Goal: Information Seeking & Learning: Learn about a topic

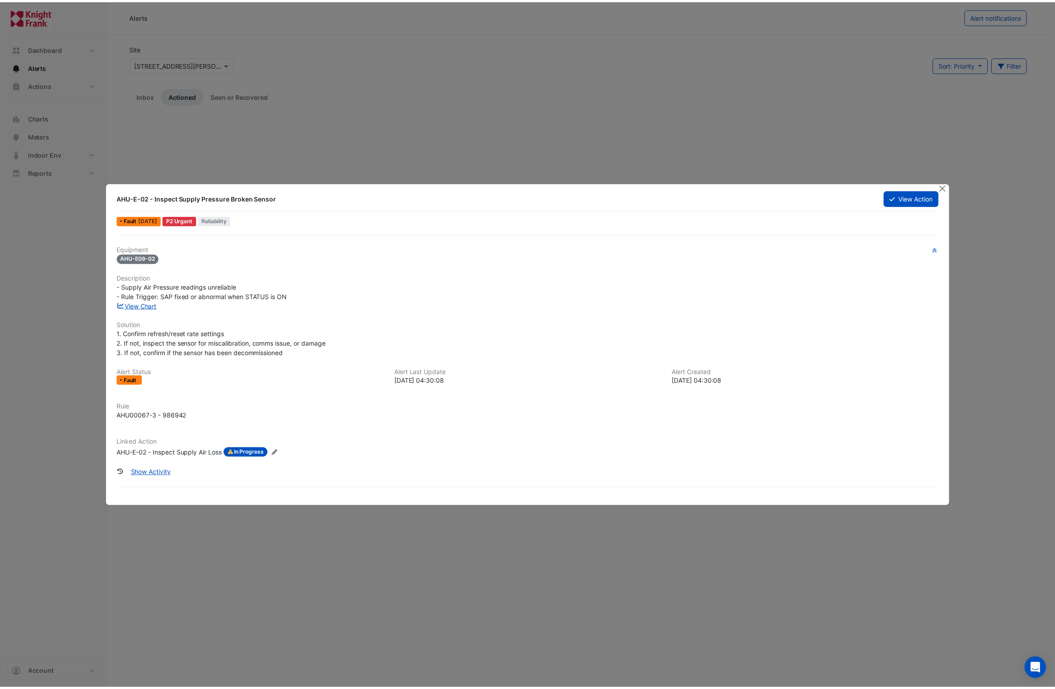
scroll to position [972, 0]
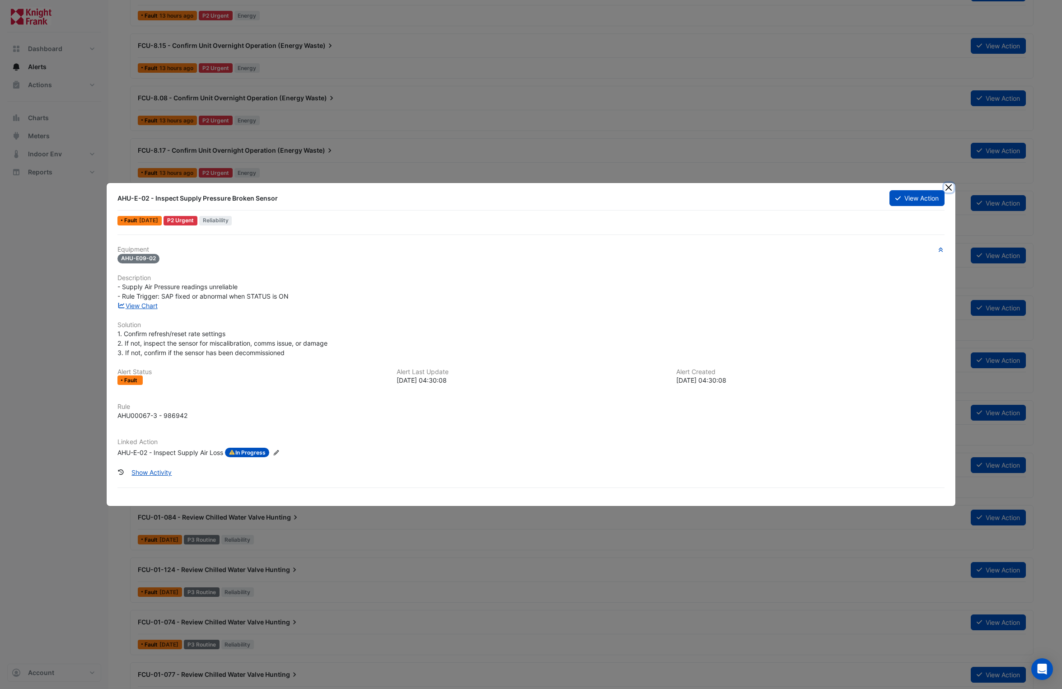
click at [951, 189] on button "Close" at bounding box center [948, 187] width 9 height 9
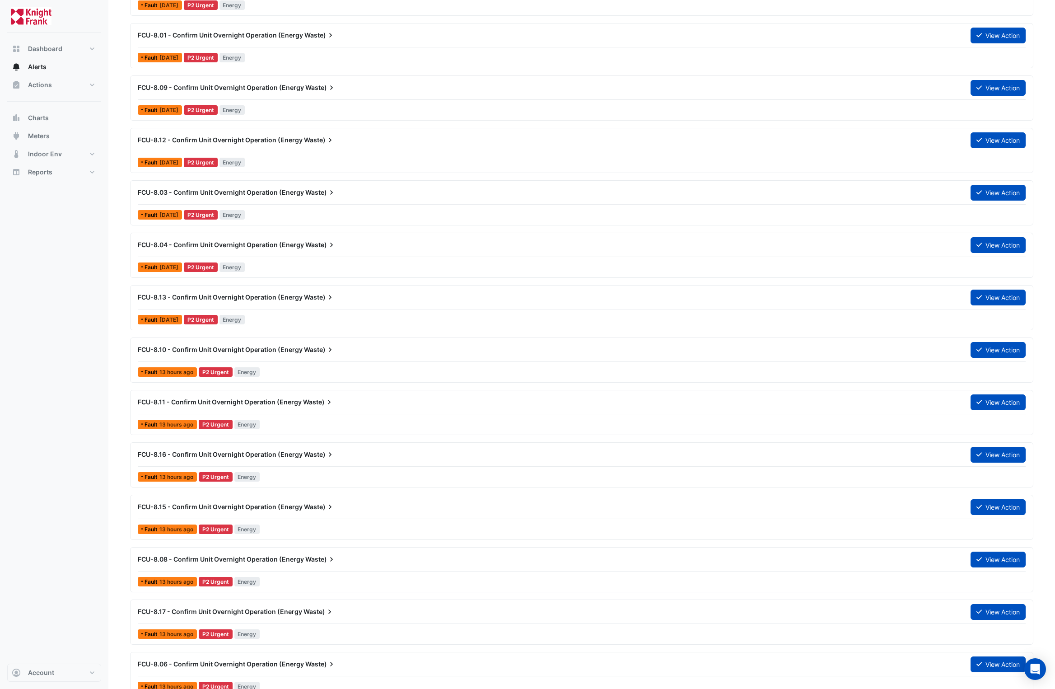
scroll to position [504, 0]
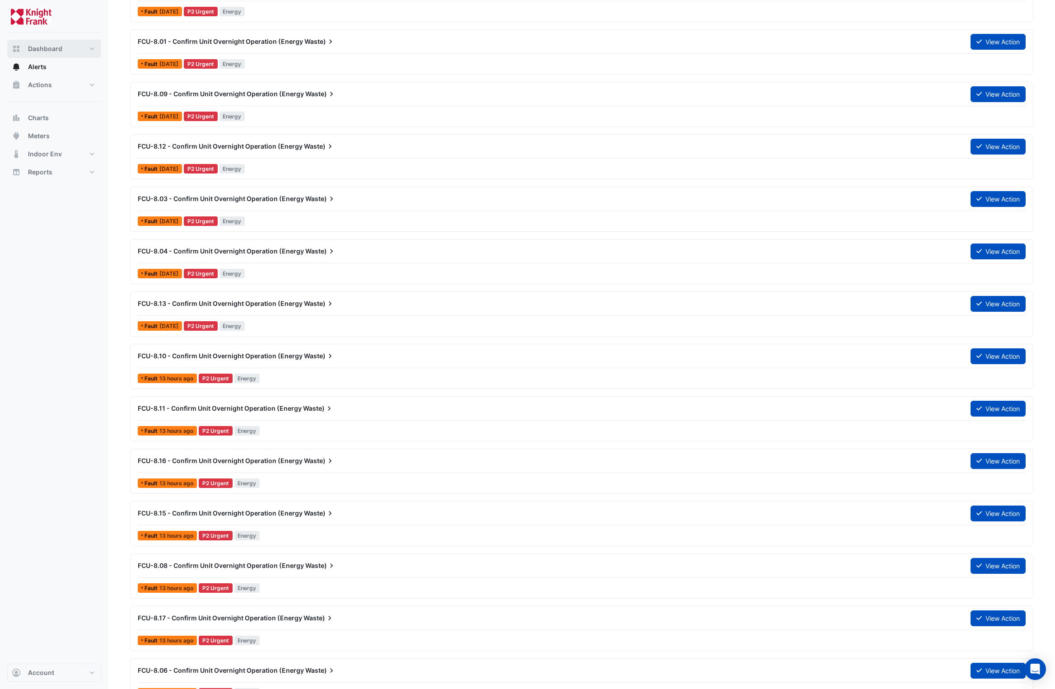
click at [44, 42] on button "Dashboard" at bounding box center [54, 49] width 94 height 18
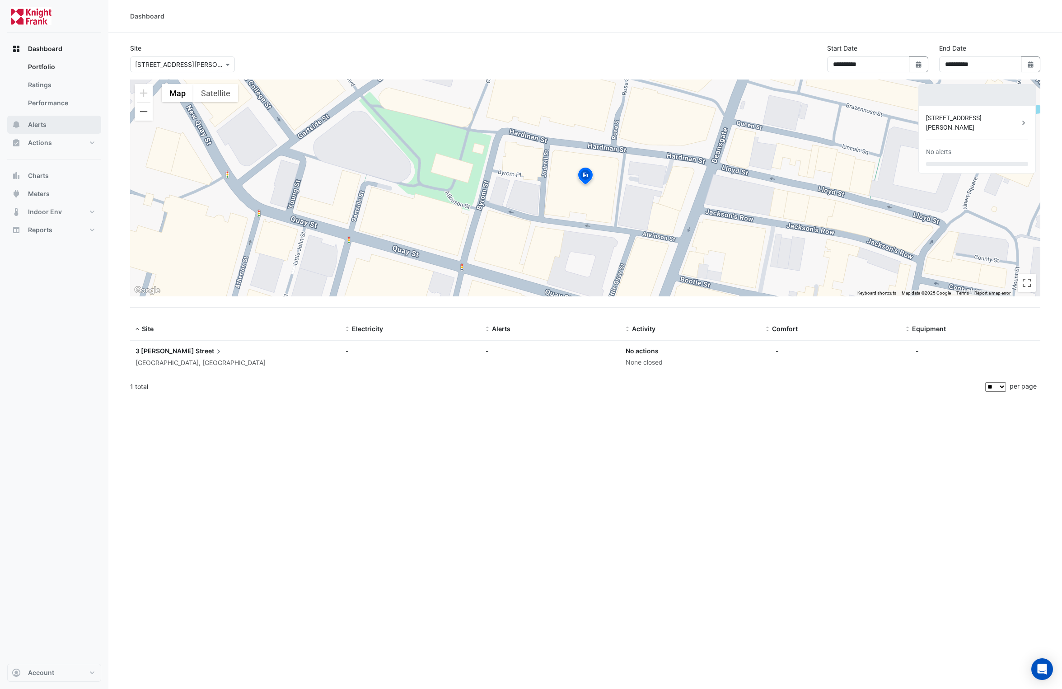
click at [37, 126] on span "Alerts" at bounding box center [37, 124] width 19 height 9
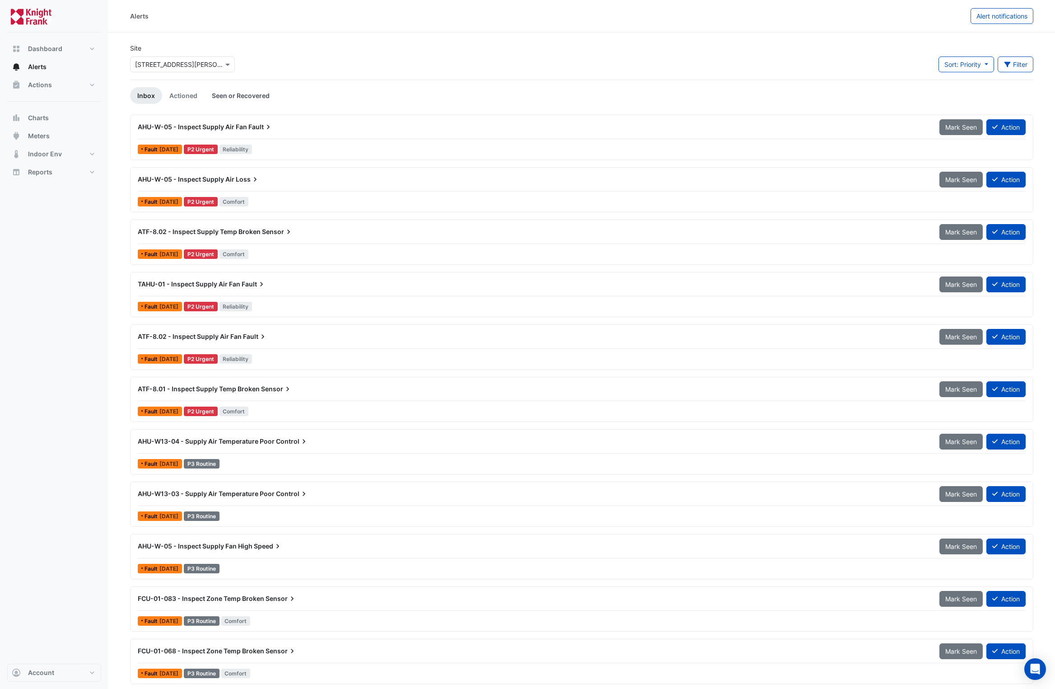
click at [223, 92] on link "Seen or Recovered" at bounding box center [241, 95] width 72 height 17
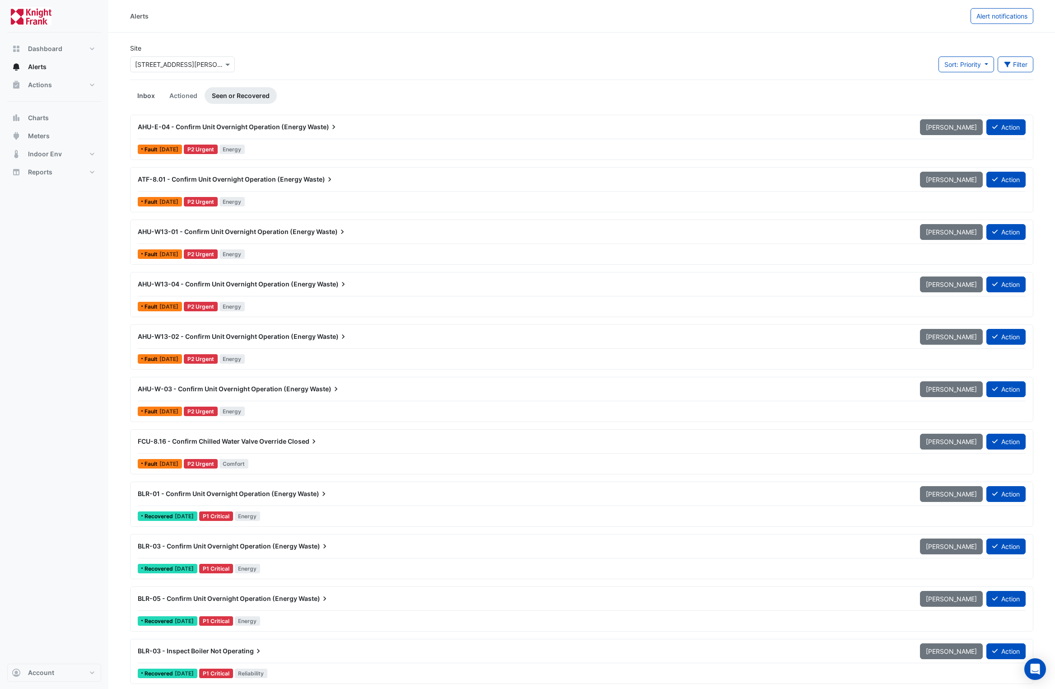
click at [145, 92] on link "Inbox" at bounding box center [146, 95] width 32 height 17
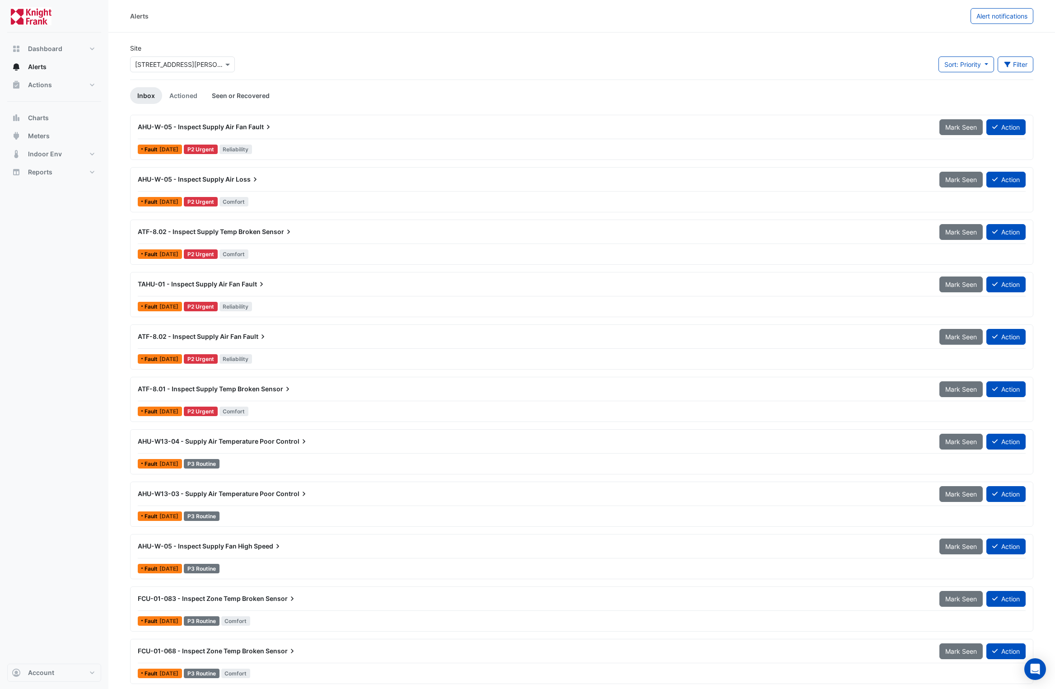
click at [229, 98] on link "Seen or Recovered" at bounding box center [241, 95] width 72 height 17
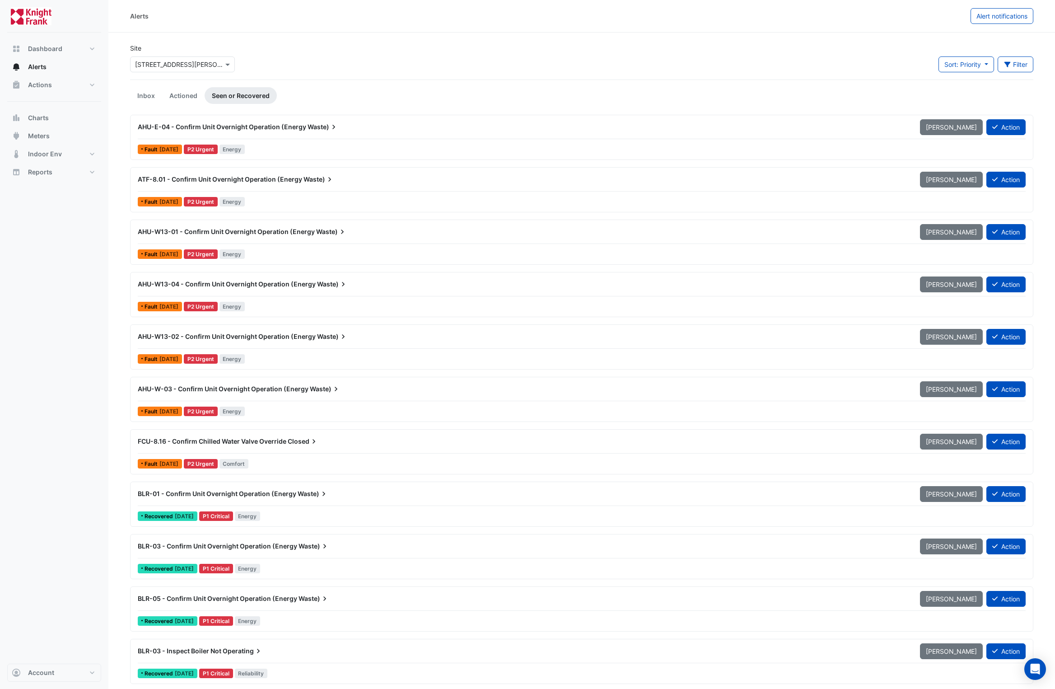
click at [271, 124] on span "AHU-E-04 - Confirm Unit Overnight Operation (Energy" at bounding box center [222, 127] width 168 height 8
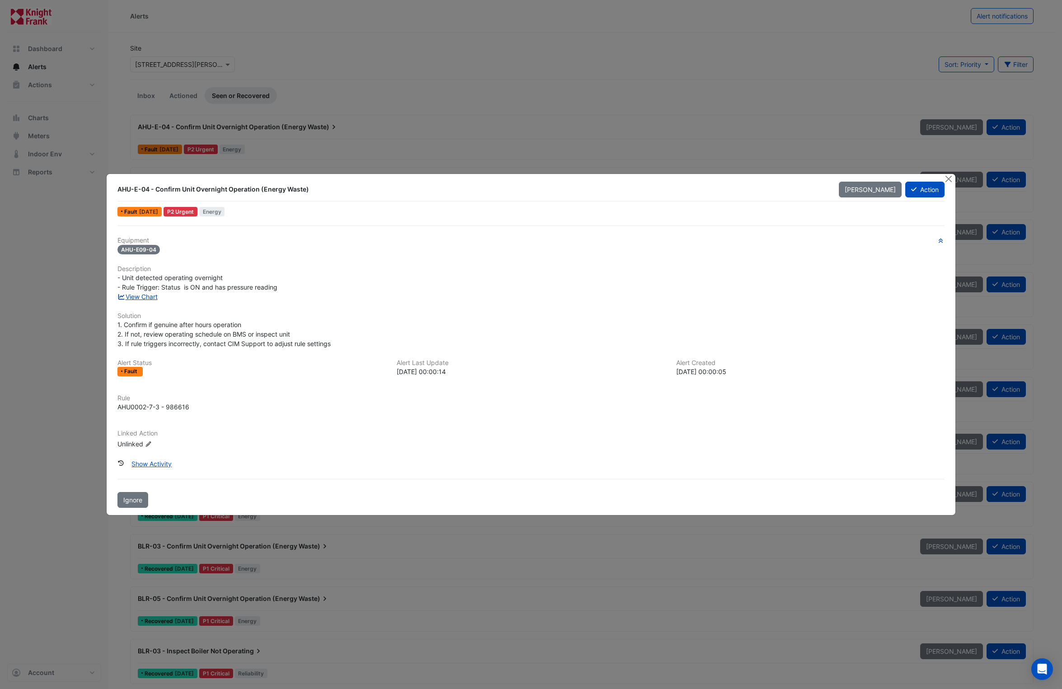
click at [147, 295] on link "View Chart" at bounding box center [137, 297] width 40 height 8
click at [949, 178] on button "Close" at bounding box center [948, 178] width 9 height 9
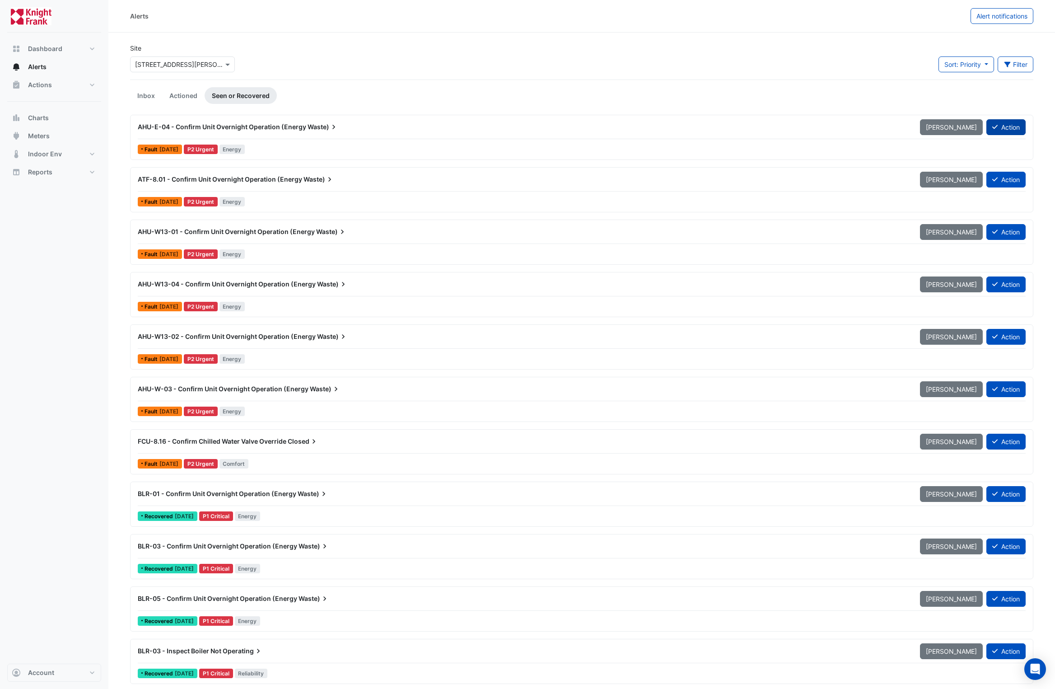
click at [1011, 129] on button "Action" at bounding box center [1005, 127] width 39 height 16
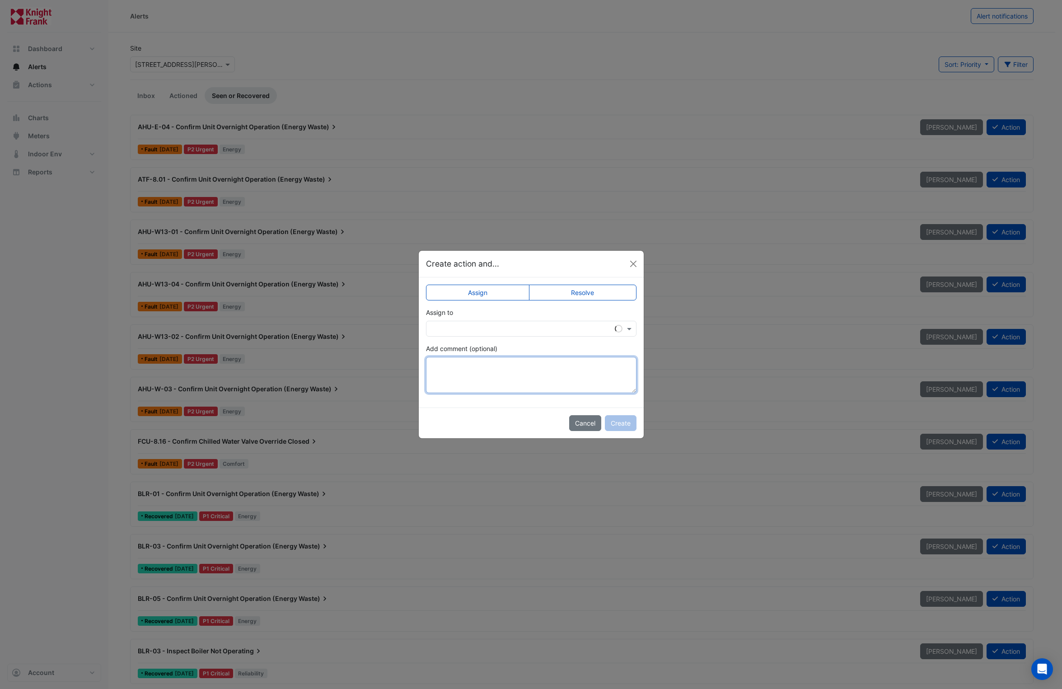
drag, startPoint x: 455, startPoint y: 370, endPoint x: 468, endPoint y: 370, distance: 13.6
click at [456, 370] on textarea "Add comment (optional)" at bounding box center [531, 375] width 210 height 36
click at [593, 422] on button "Cancel" at bounding box center [585, 423] width 32 height 16
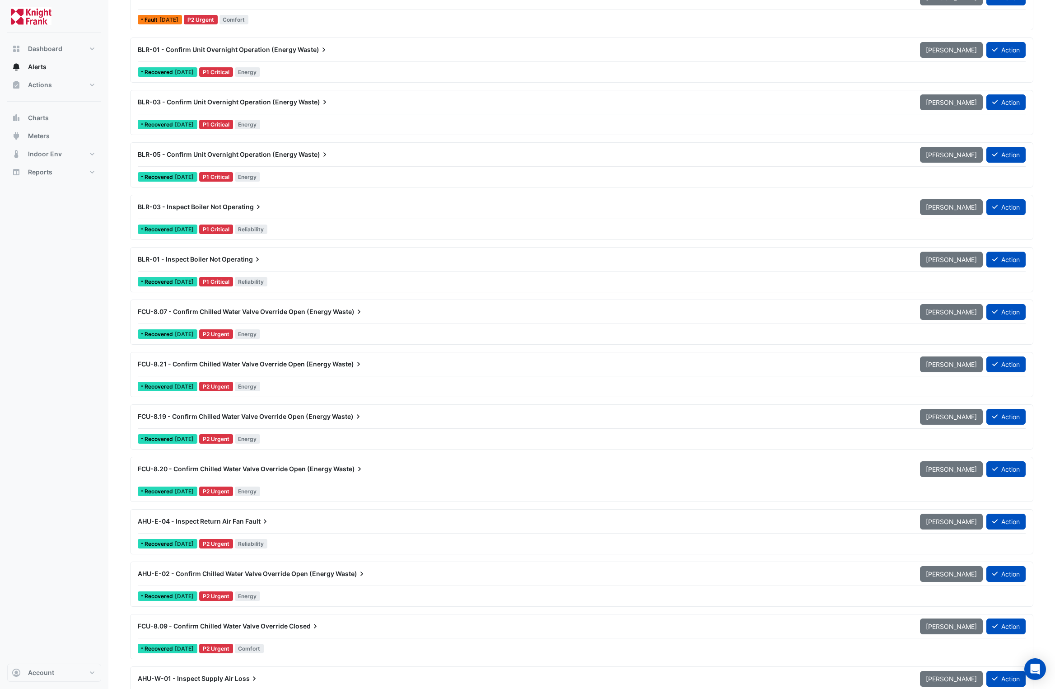
scroll to position [651, 0]
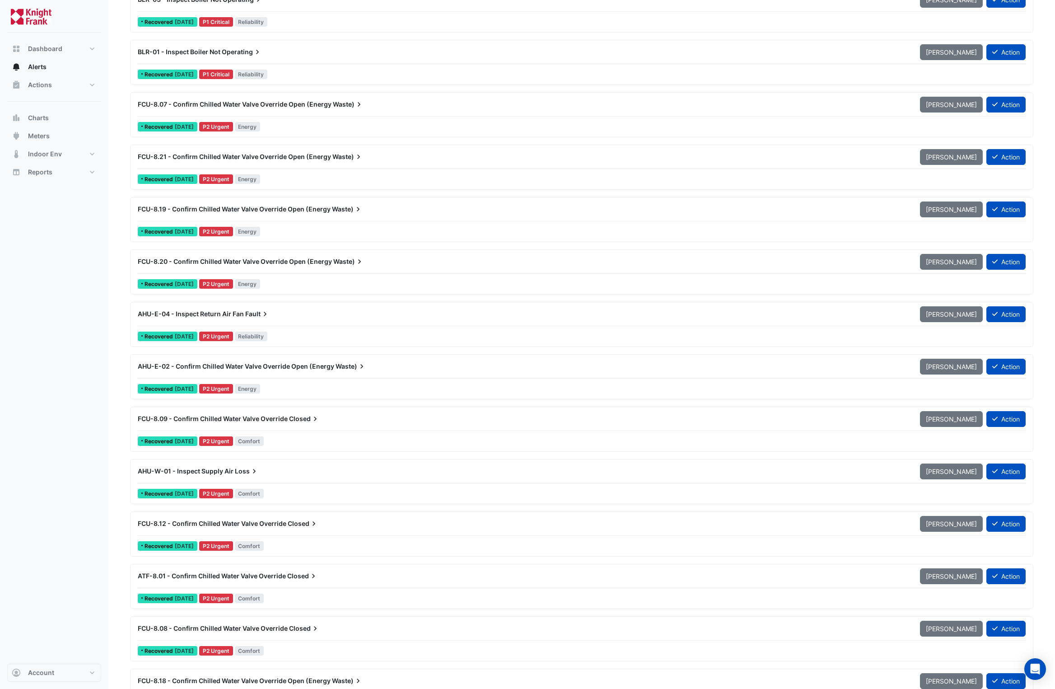
click at [235, 313] on span "AHU-E-04 - Inspect Return Air Fan" at bounding box center [191, 314] width 106 height 8
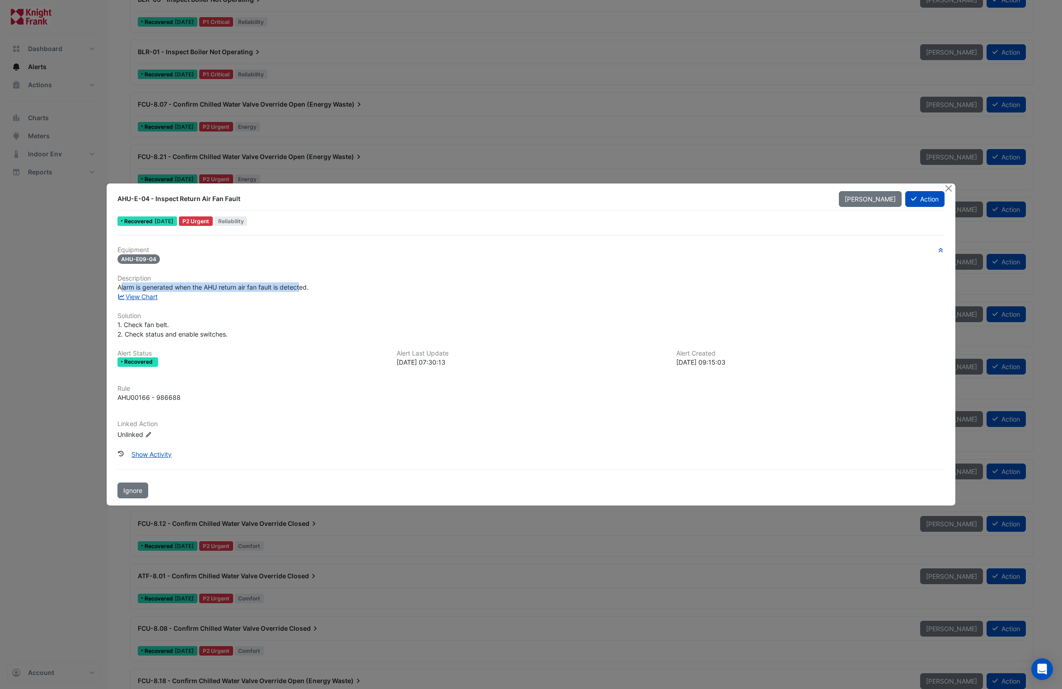
drag, startPoint x: 121, startPoint y: 287, endPoint x: 303, endPoint y: 287, distance: 182.0
click at [303, 287] on span "Alarm is generated when the AHU return air fan fault is detected." at bounding box center [212, 287] width 191 height 8
click at [293, 301] on div "View Chart" at bounding box center [531, 296] width 838 height 9
click at [136, 294] on link "View Chart" at bounding box center [137, 297] width 40 height 8
drag, startPoint x: 123, startPoint y: 326, endPoint x: 172, endPoint y: 322, distance: 49.4
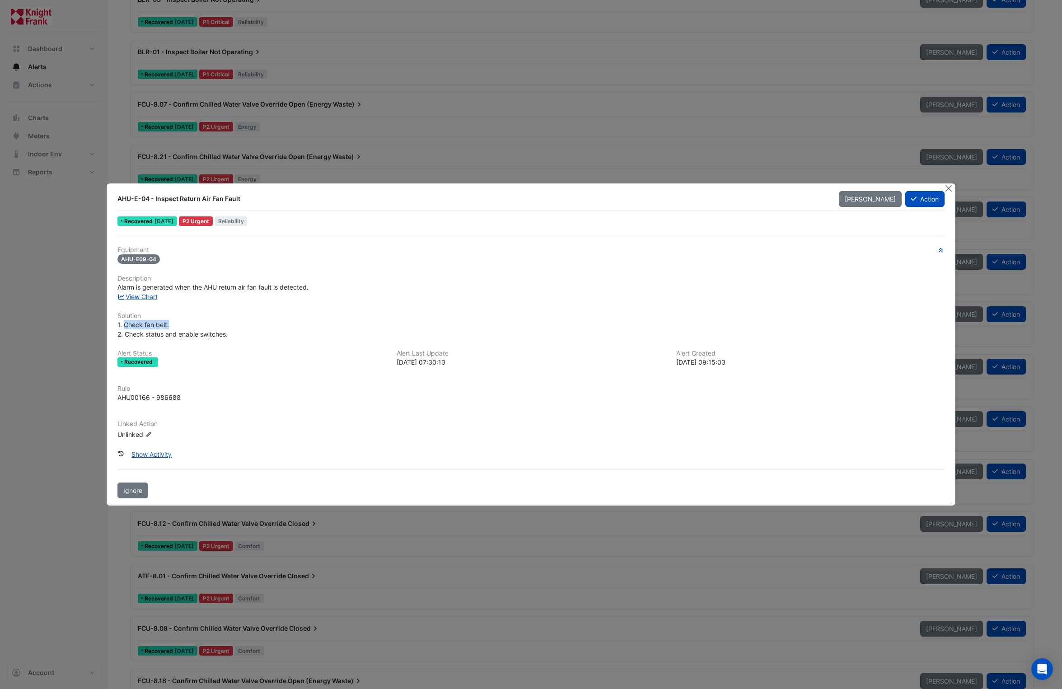
click at [172, 322] on div "1. Check fan belt. 2. Check status and enable switches." at bounding box center [530, 329] width 827 height 19
drag, startPoint x: 145, startPoint y: 332, endPoint x: 225, endPoint y: 334, distance: 80.9
click at [225, 334] on span "1. Check fan belt. 2. Check status and enable switches." at bounding box center [172, 329] width 110 height 17
click at [236, 339] on div "Equipment AHU-E09-04 Description Alarm is generated when the AHU return air fan…" at bounding box center [530, 346] width 827 height 200
click at [947, 188] on button "Close" at bounding box center [948, 187] width 9 height 9
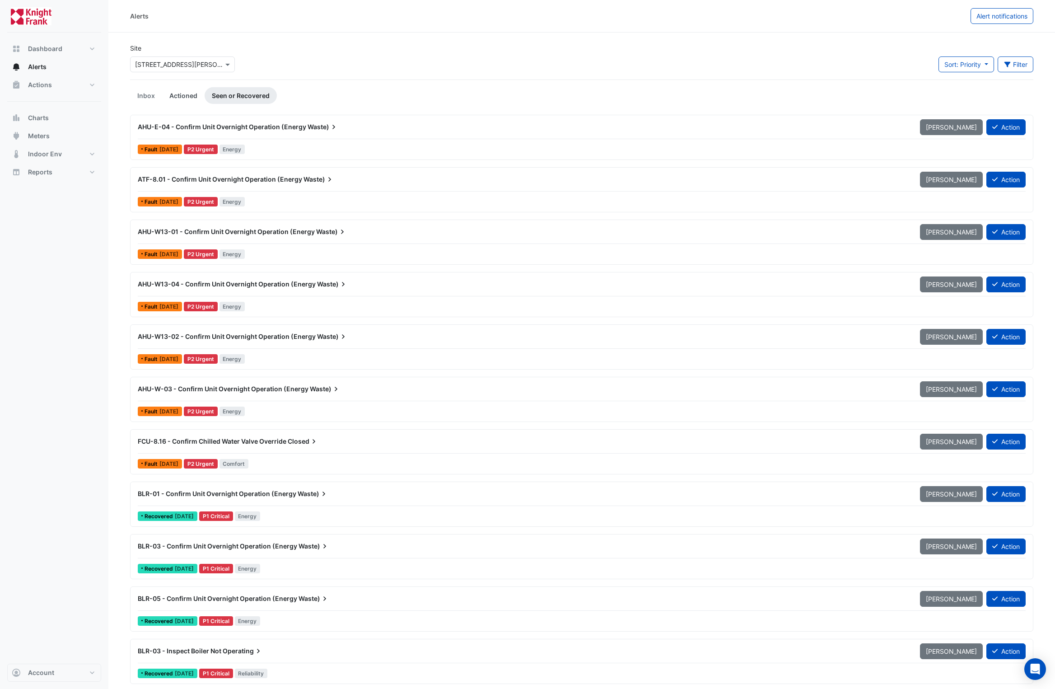
click at [191, 93] on link "Actioned" at bounding box center [183, 95] width 42 height 17
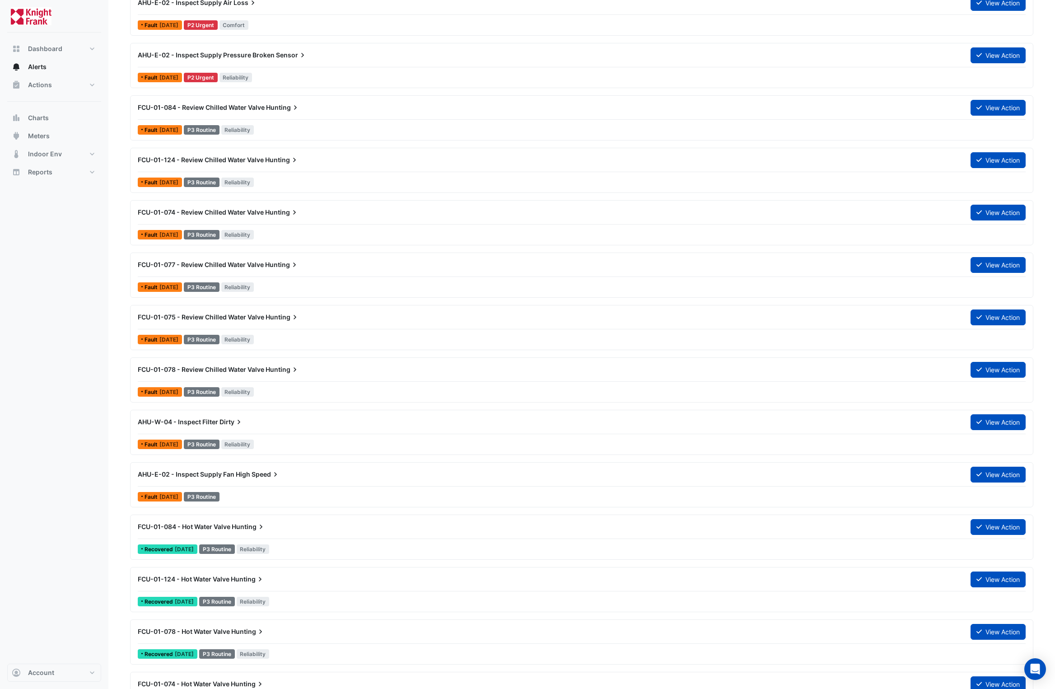
scroll to position [1493, 0]
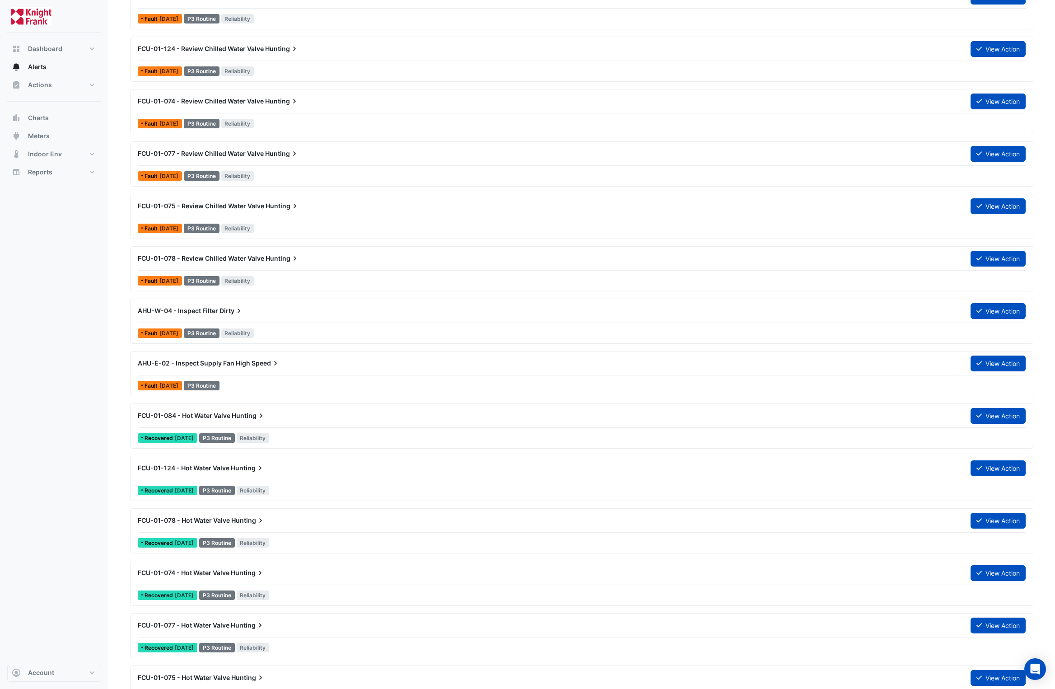
click at [251, 153] on span "FCU-01-077 - Review Chilled Water Valve" at bounding box center [201, 153] width 126 height 8
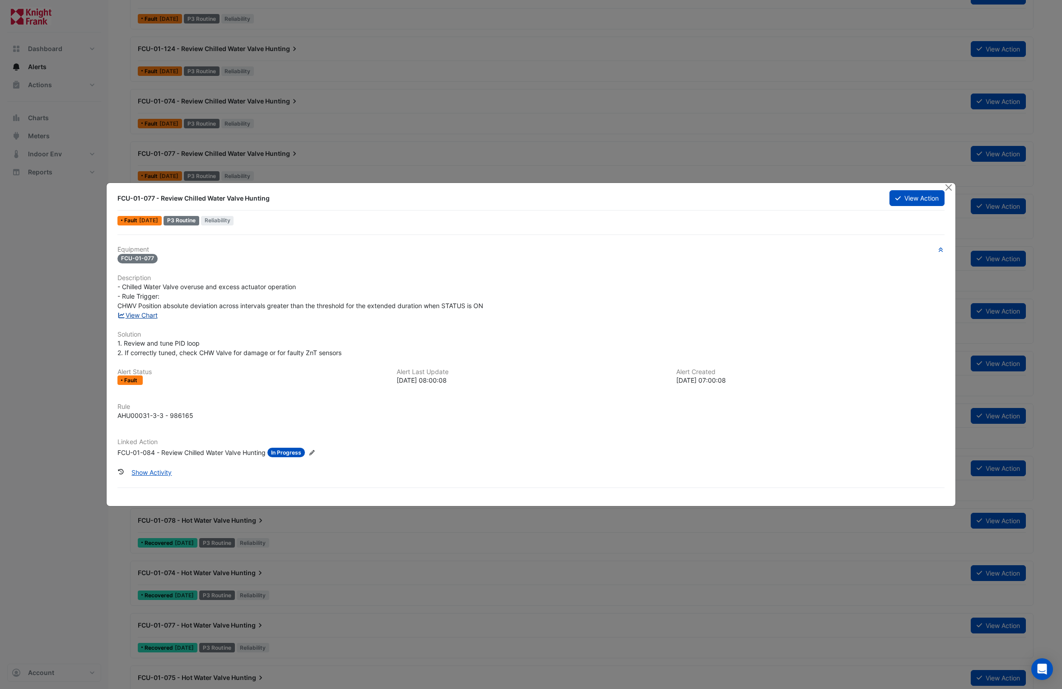
click at [153, 313] on link "View Chart" at bounding box center [137, 315] width 40 height 8
click at [949, 186] on button "Close" at bounding box center [948, 187] width 9 height 9
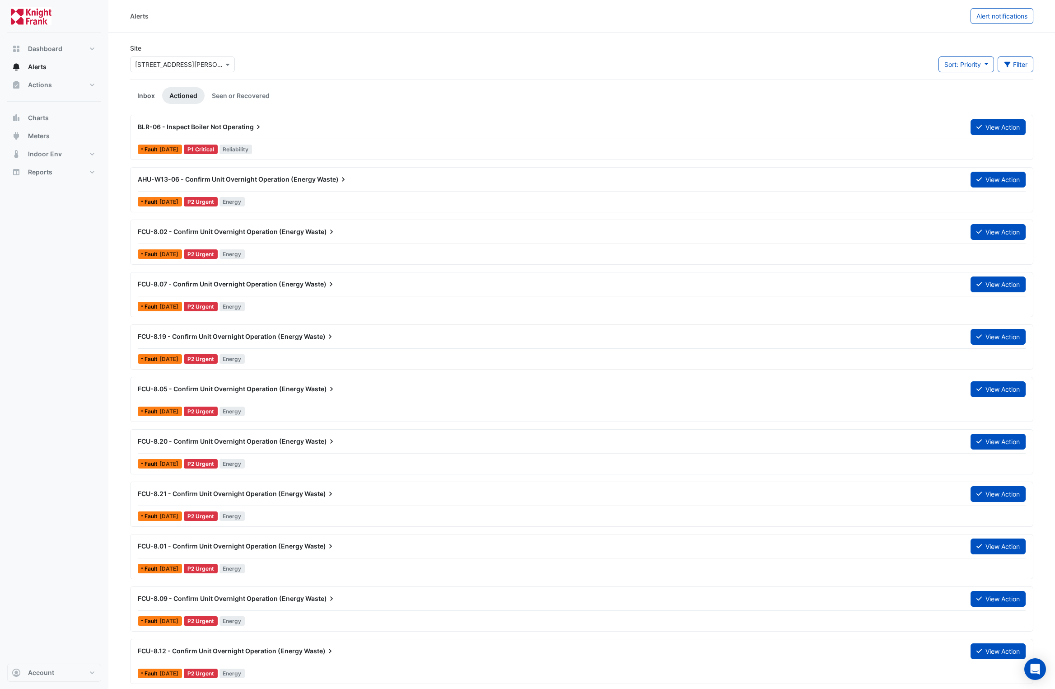
click at [151, 97] on link "Inbox" at bounding box center [146, 95] width 32 height 17
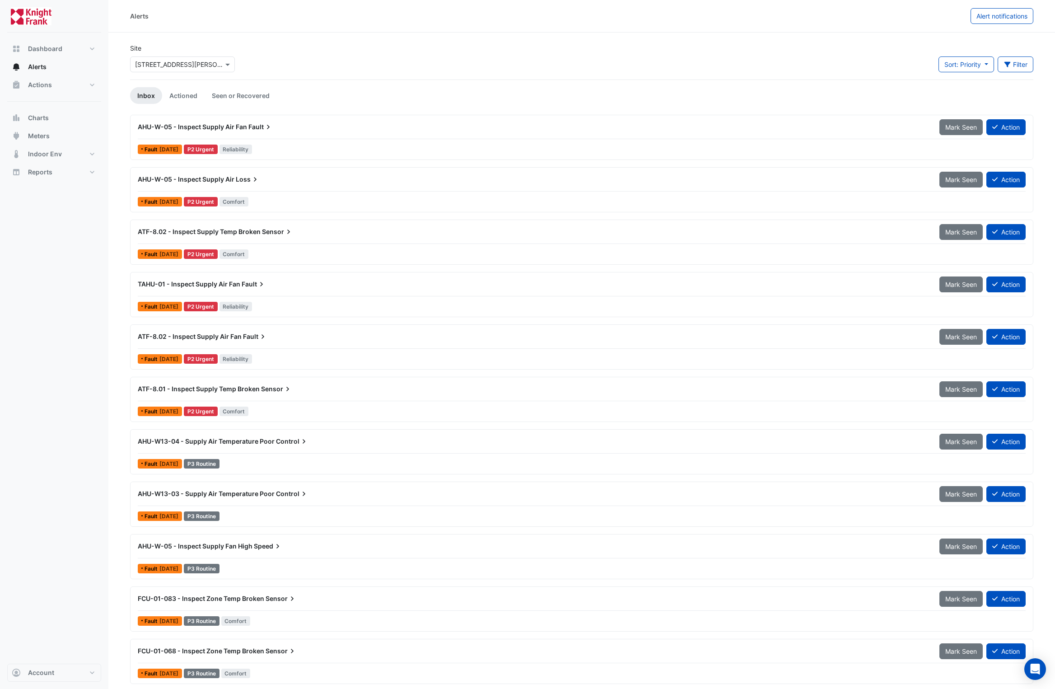
click at [219, 338] on span "ATF-8.02 - Inspect Supply Air Fan" at bounding box center [190, 336] width 104 height 8
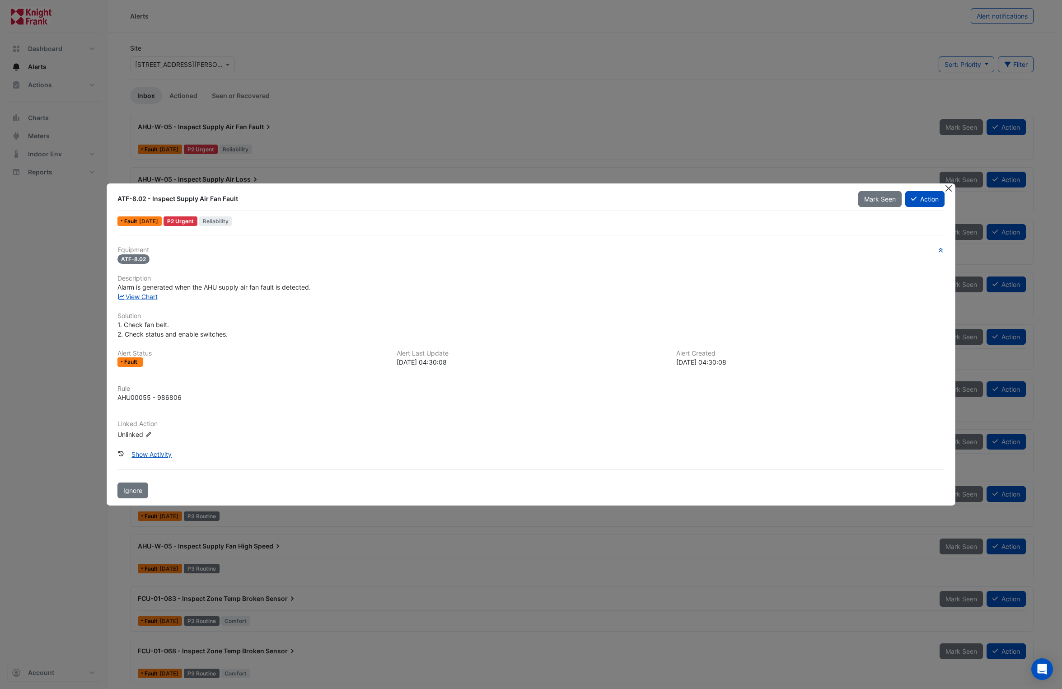
click at [951, 188] on button "Close" at bounding box center [948, 187] width 9 height 9
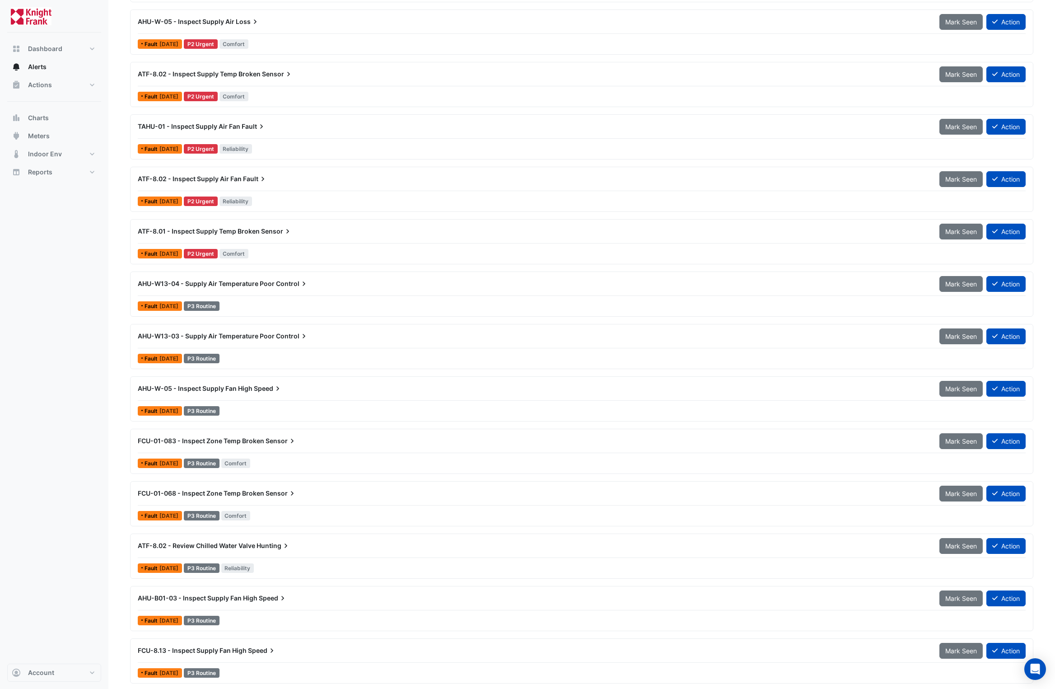
scroll to position [171, 0]
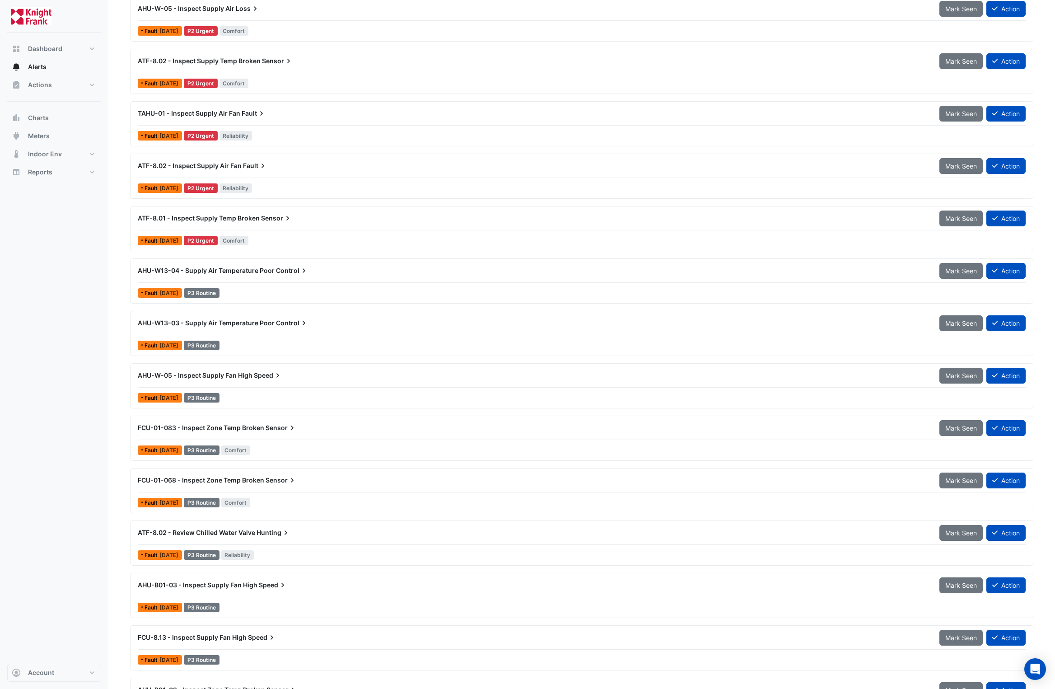
click at [194, 324] on span "AHU-W13-03 - Supply Air Temperature Poor" at bounding box center [206, 323] width 137 height 8
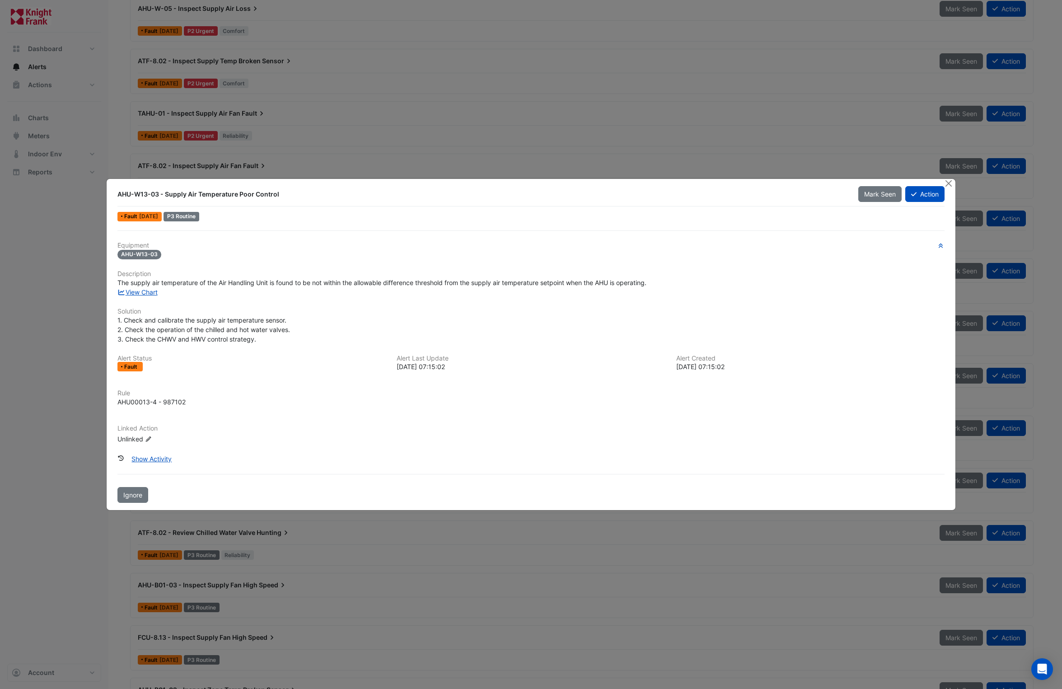
click at [241, 343] on div "Equipment AHU-W13-03 Description The supply air temperature of the Air Handling…" at bounding box center [530, 347] width 827 height 210
click at [145, 292] on link "View Chart" at bounding box center [137, 292] width 40 height 8
click at [949, 184] on button "Close" at bounding box center [948, 183] width 9 height 9
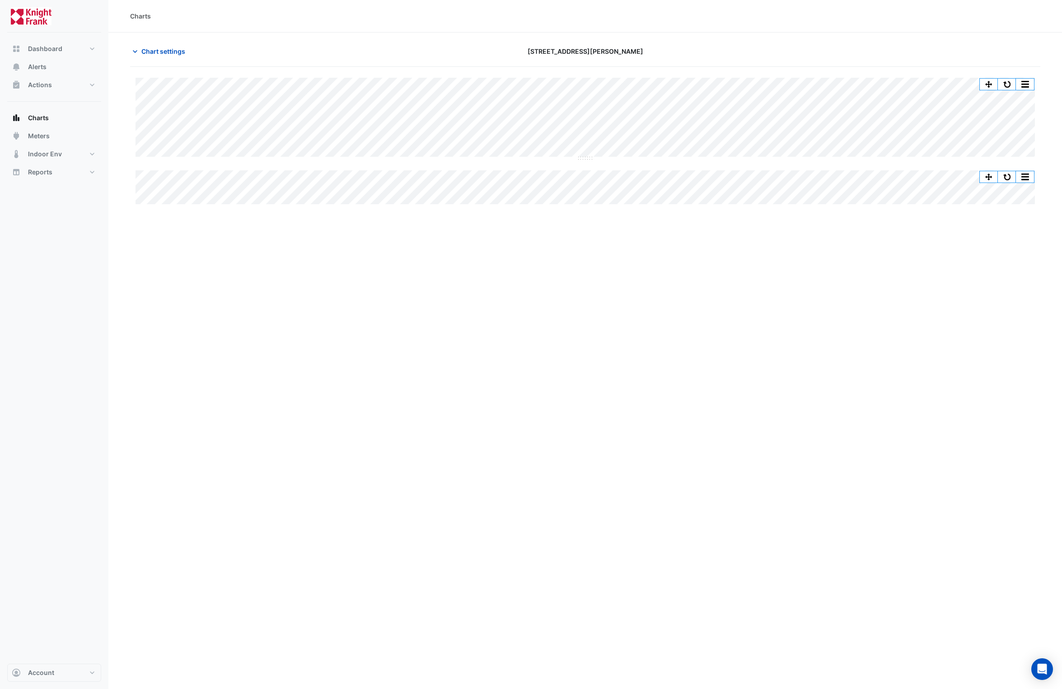
click at [362, 334] on div "Charts Chart settings 3 Hardman Street Split All Split None Print Save as JPEG …" at bounding box center [584, 344] width 953 height 689
click at [66, 67] on button "Alerts" at bounding box center [54, 67] width 94 height 18
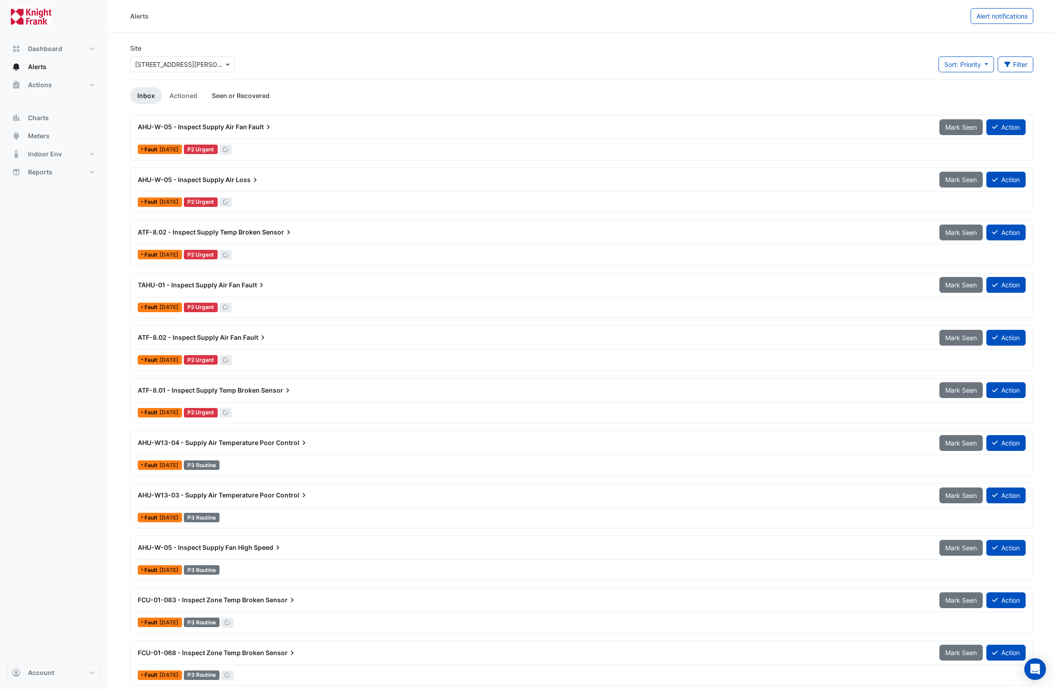
click at [225, 94] on link "Seen or Recovered" at bounding box center [241, 95] width 72 height 17
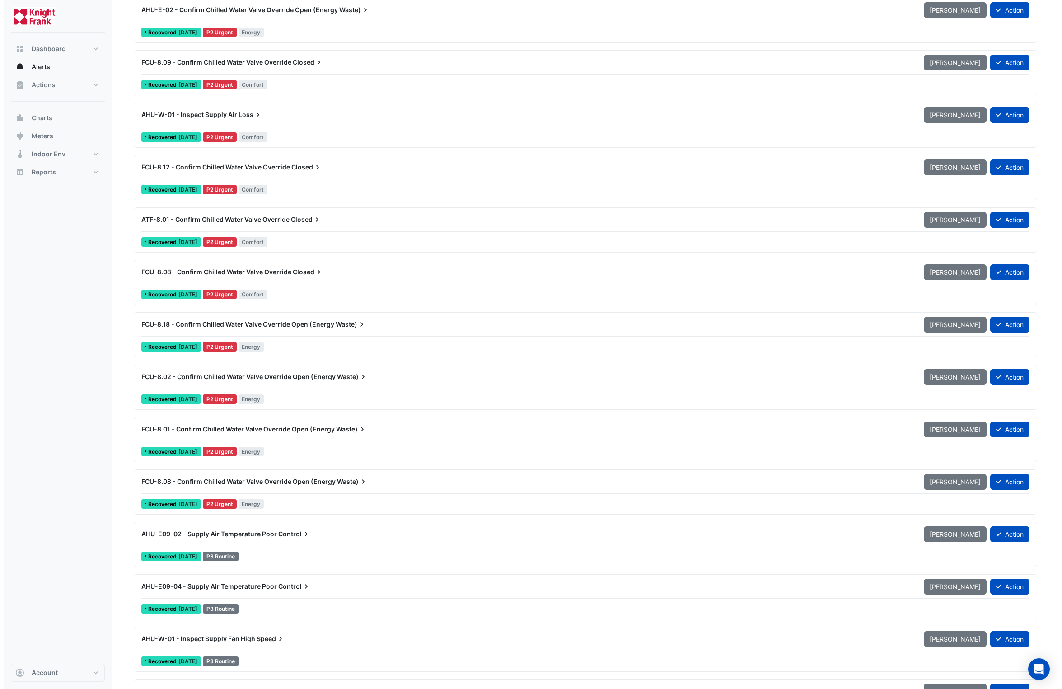
scroll to position [1050, 0]
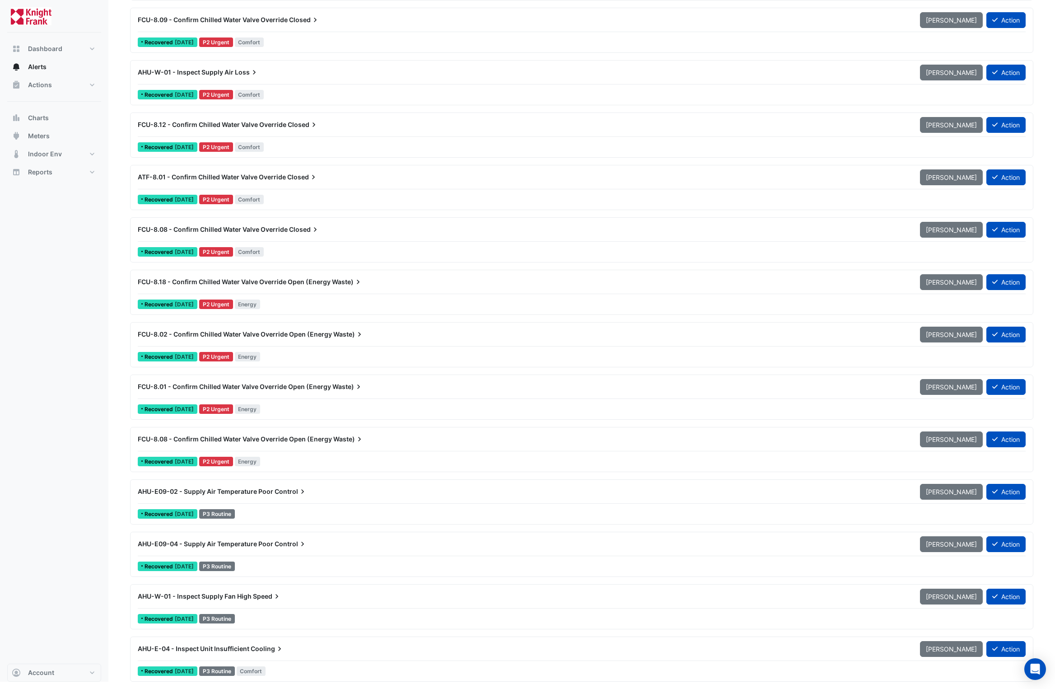
click at [262, 542] on span "AHU-E09-04 - Supply Air Temperature Poor" at bounding box center [205, 544] width 135 height 8
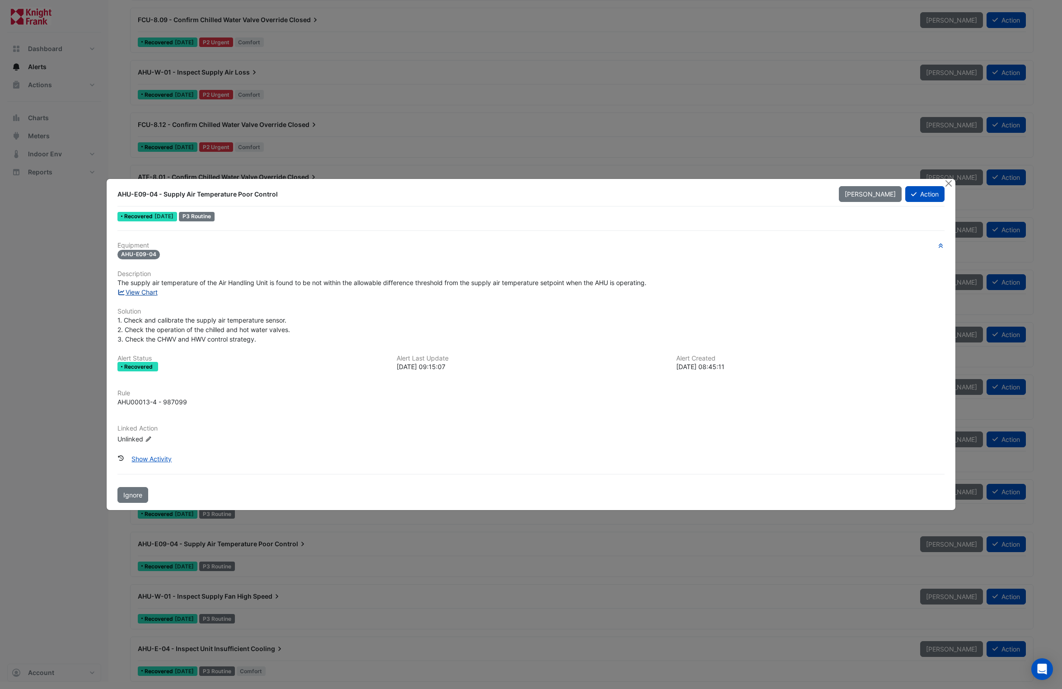
click at [143, 293] on link "View Chart" at bounding box center [137, 292] width 40 height 8
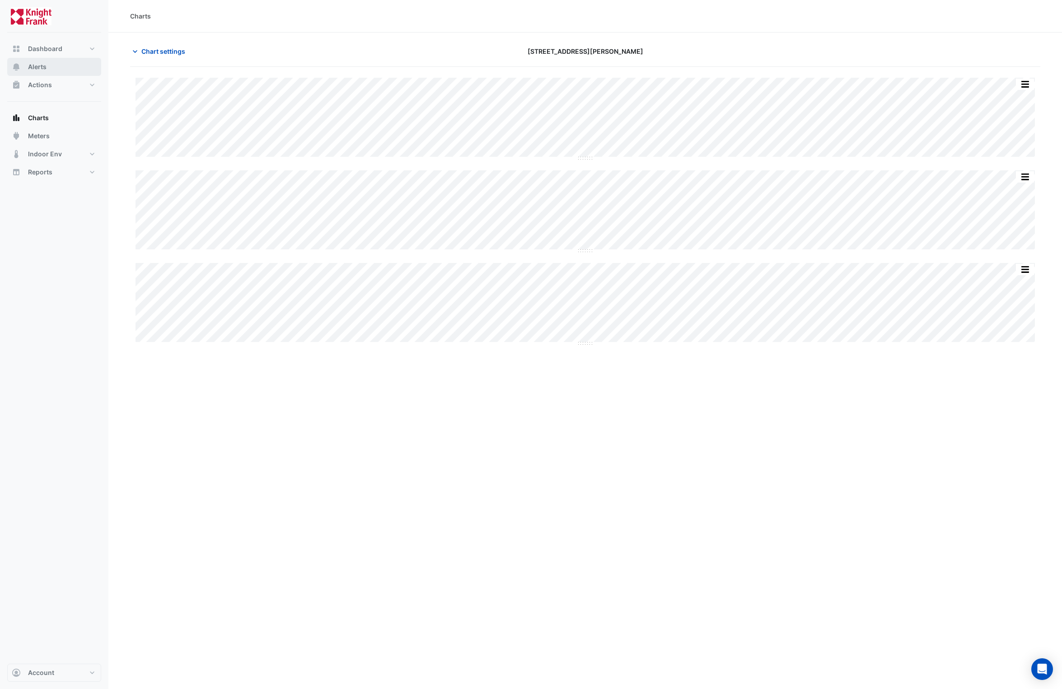
click at [42, 64] on span "Alerts" at bounding box center [37, 66] width 19 height 9
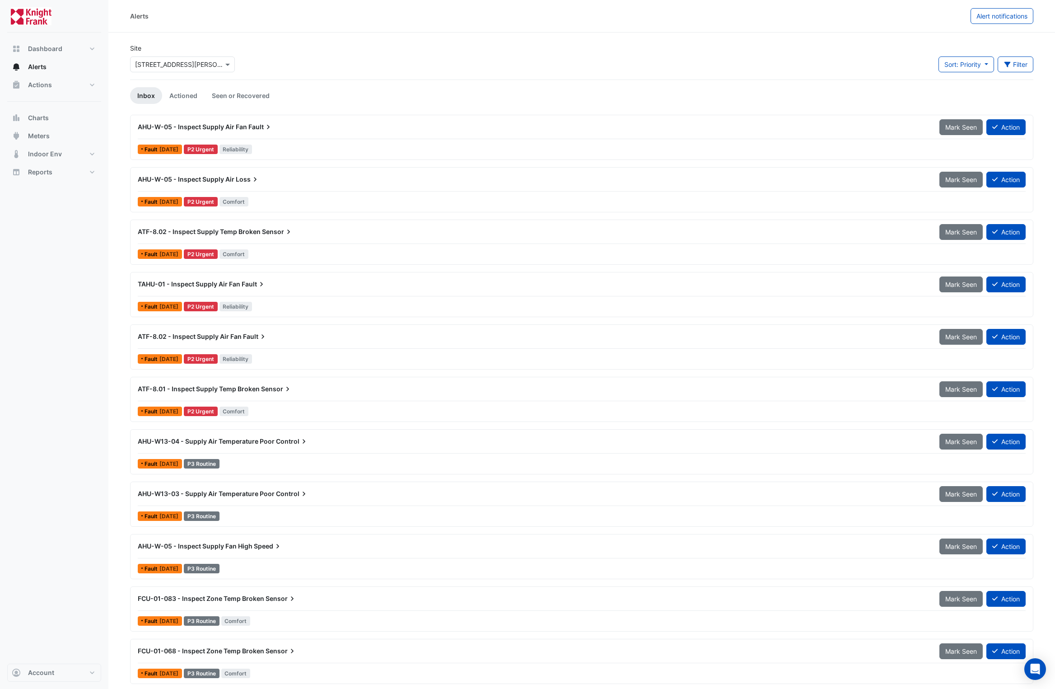
click at [205, 181] on span "AHU-W-05 - Inspect Supply Air" at bounding box center [186, 179] width 97 height 8
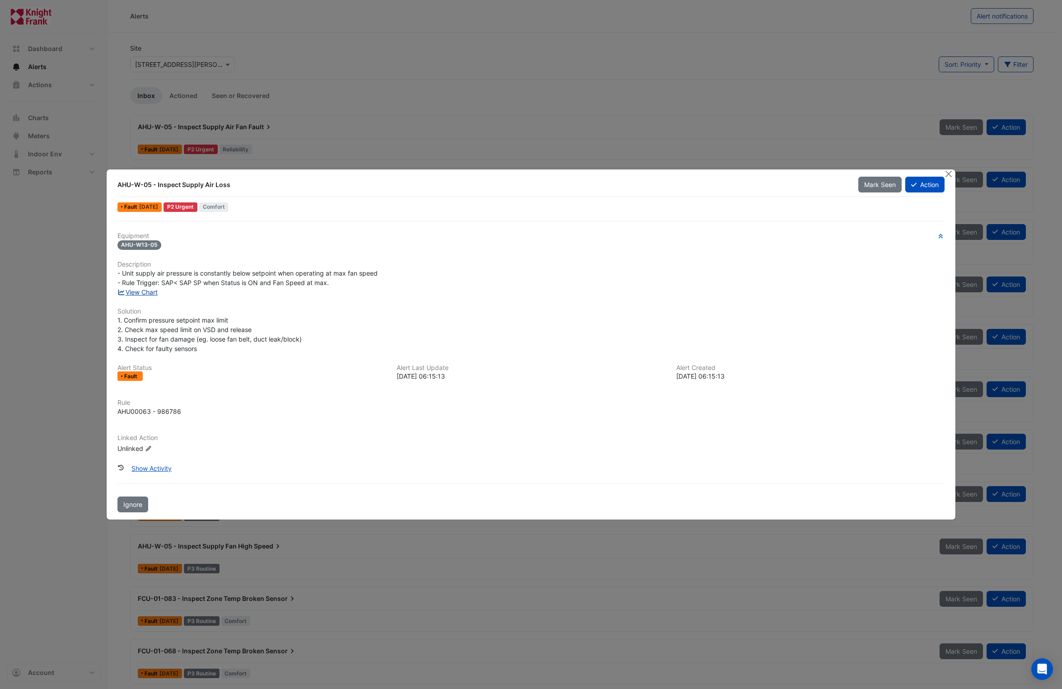
click at [145, 292] on link "View Chart" at bounding box center [137, 292] width 40 height 8
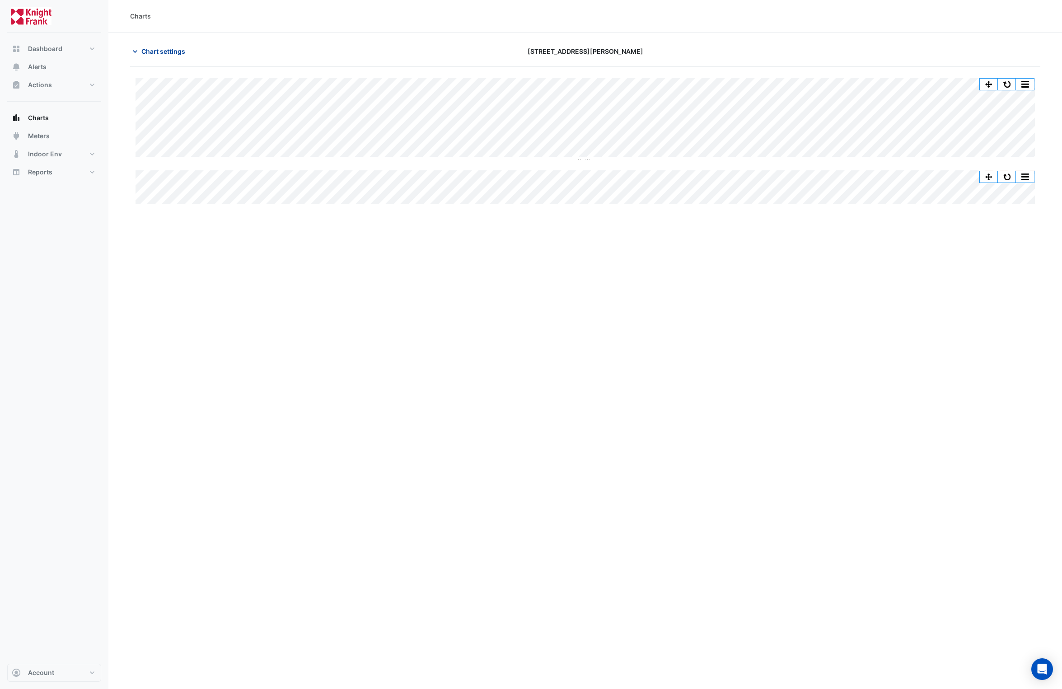
click at [146, 52] on span "Chart settings" at bounding box center [163, 51] width 44 height 9
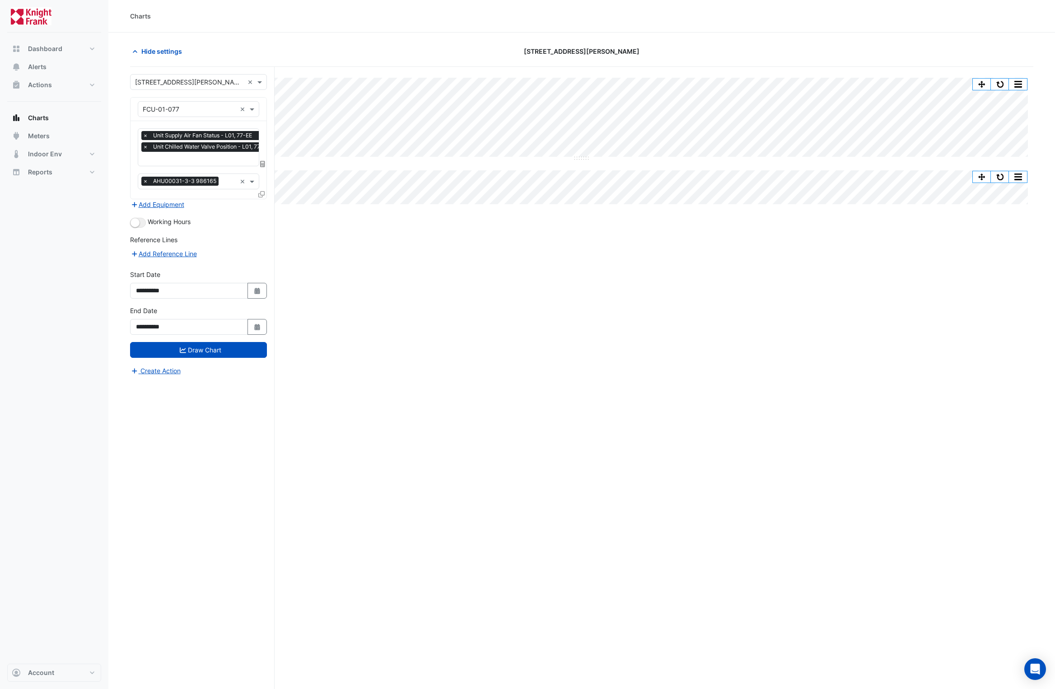
scroll to position [0, 5]
click at [229, 163] on input "text" at bounding box center [203, 159] width 131 height 9
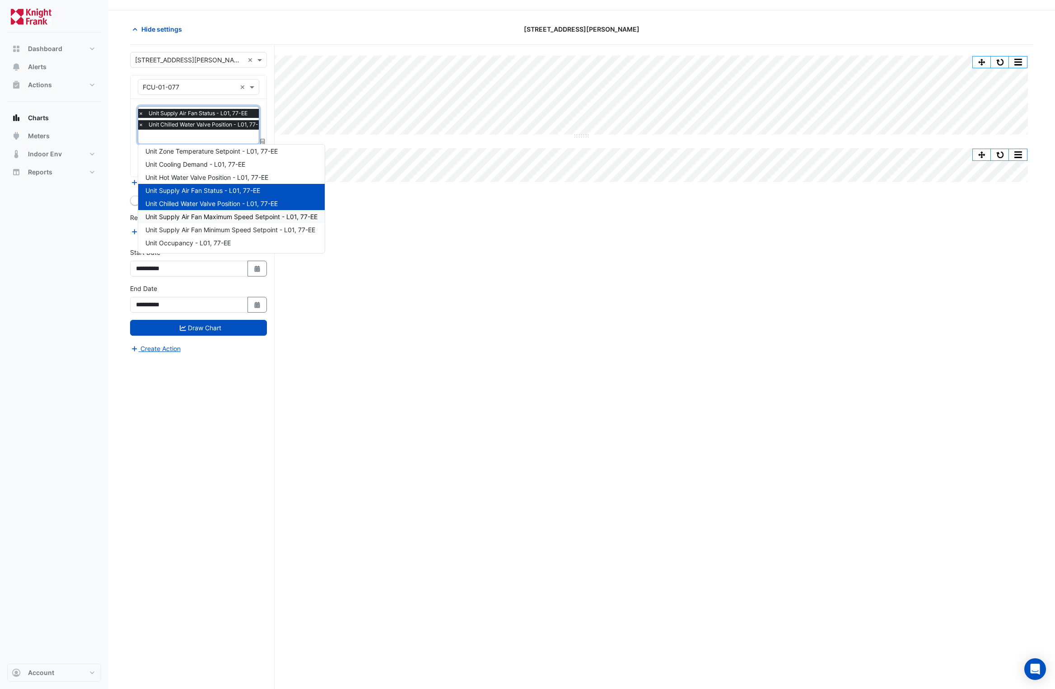
scroll to position [34, 0]
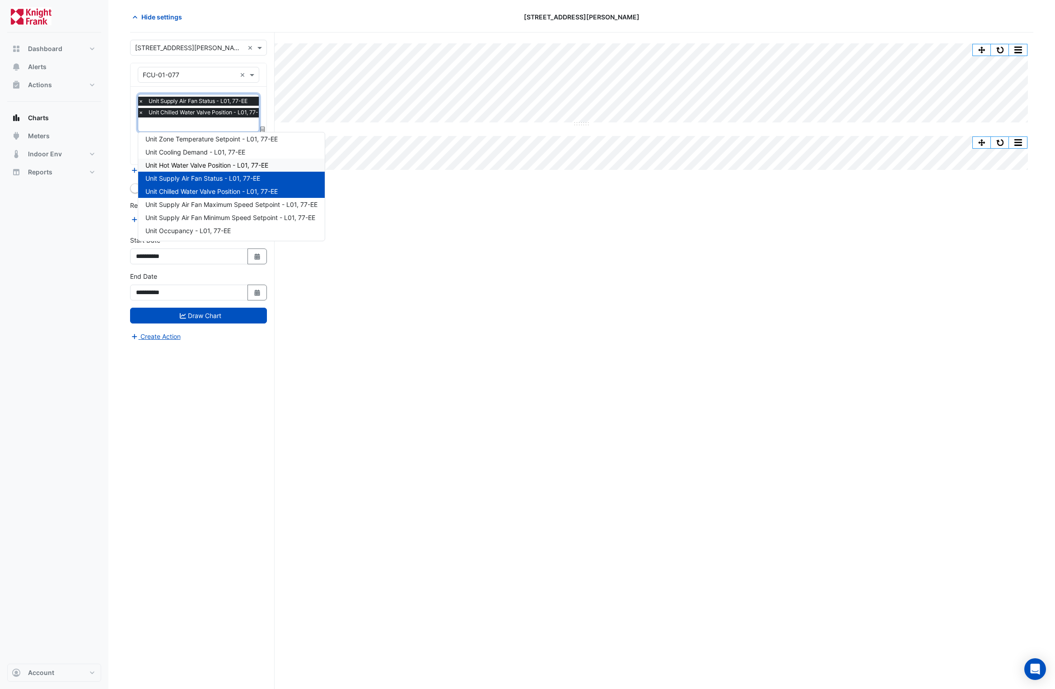
click at [205, 163] on span "Unit Hot Water Valve Position - L01, 77-EE" at bounding box center [206, 165] width 123 height 8
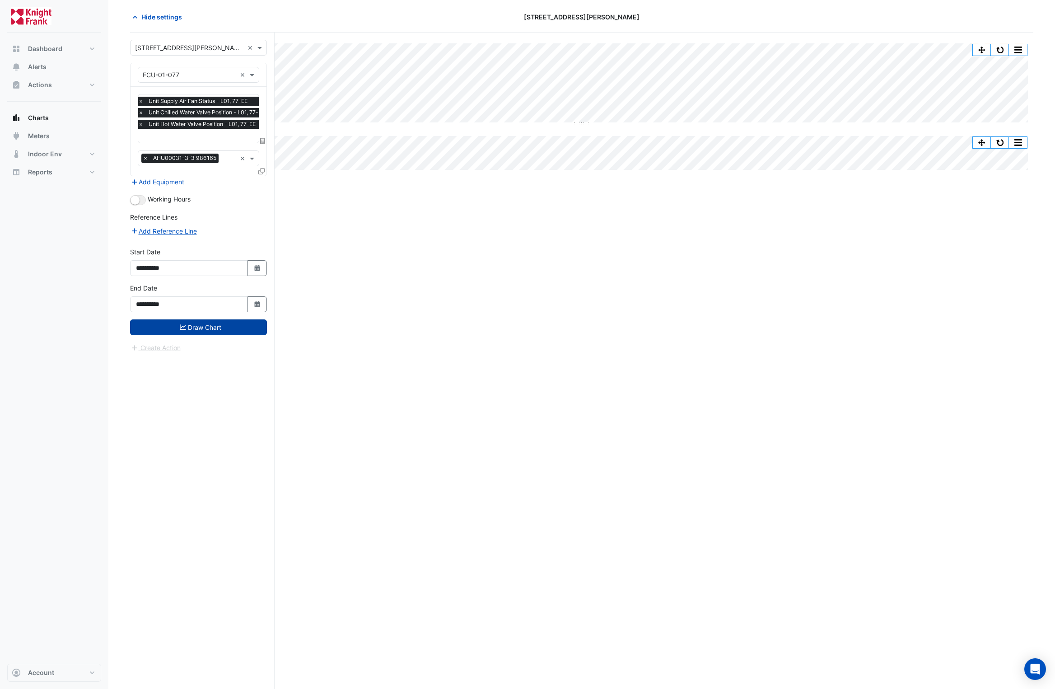
click at [202, 324] on button "Draw Chart" at bounding box center [198, 327] width 137 height 16
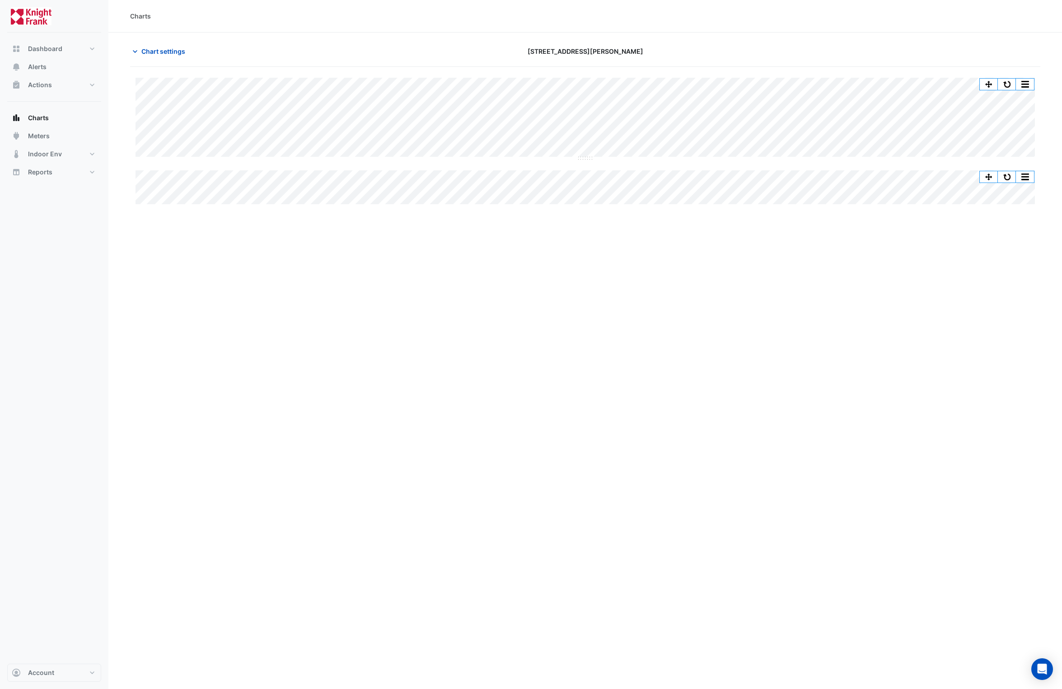
click at [137, 15] on div "Charts" at bounding box center [140, 15] width 21 height 9
click at [459, 247] on div "Charts Chart settings 3 Hardman Street Split All Split None Print Save as JPEG …" at bounding box center [584, 344] width 953 height 689
drag, startPoint x: 285, startPoint y: 219, endPoint x: 289, endPoint y: 214, distance: 6.4
drag, startPoint x: 282, startPoint y: 219, endPoint x: 158, endPoint y: 41, distance: 217.6
click at [282, 219] on div "Charts Chart settings 3 Hardman Street Split All Split None Print Save as JPEG …" at bounding box center [584, 344] width 953 height 689
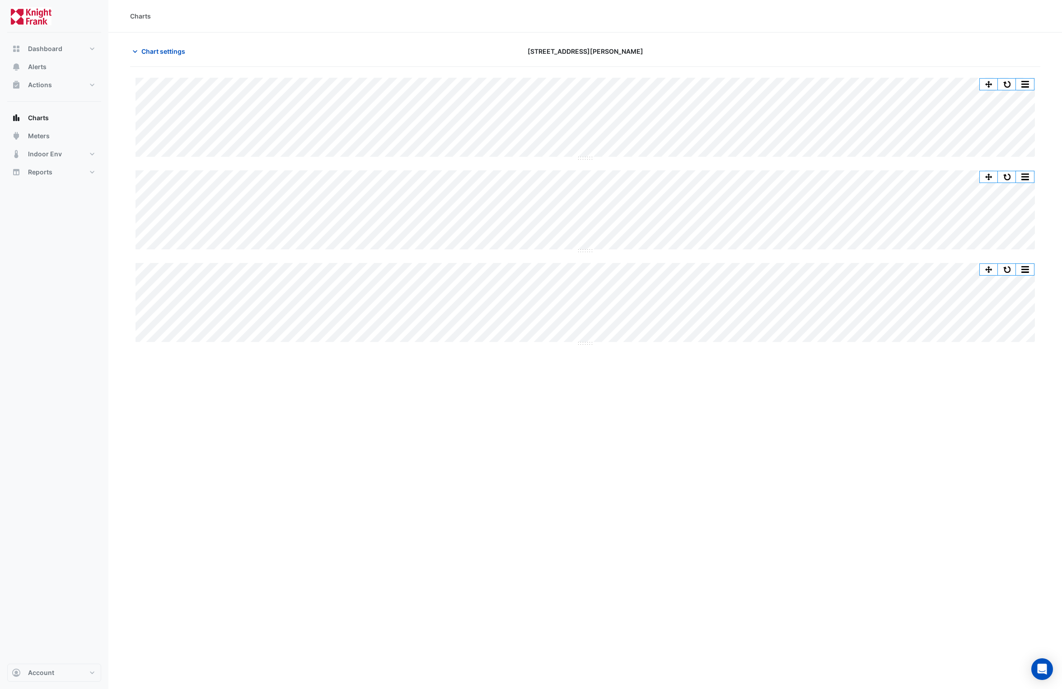
click at [558, 424] on div "Charts Chart settings [STREET_ADDRESS][PERSON_NAME] Split All Split None Print …" at bounding box center [584, 344] width 953 height 689
click at [395, 346] on div "Split All Split None Print Save as JPEG Save as PNG Pivot Data Table Export CSV…" at bounding box center [585, 211] width 910 height 289
